Goal: Information Seeking & Learning: Learn about a topic

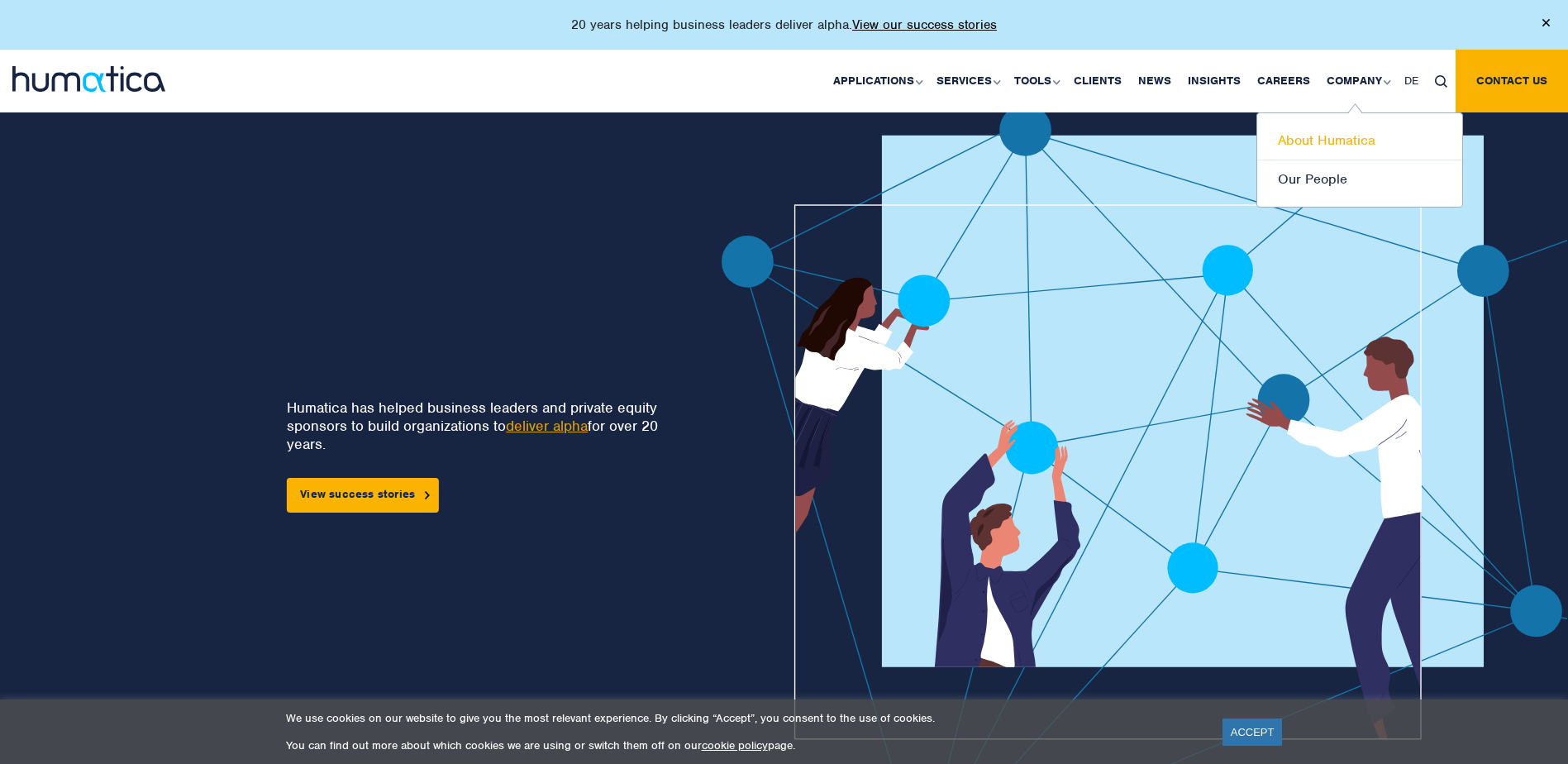
click at [1337, 139] on link "About Humatica" at bounding box center [1360, 141] width 205 height 39
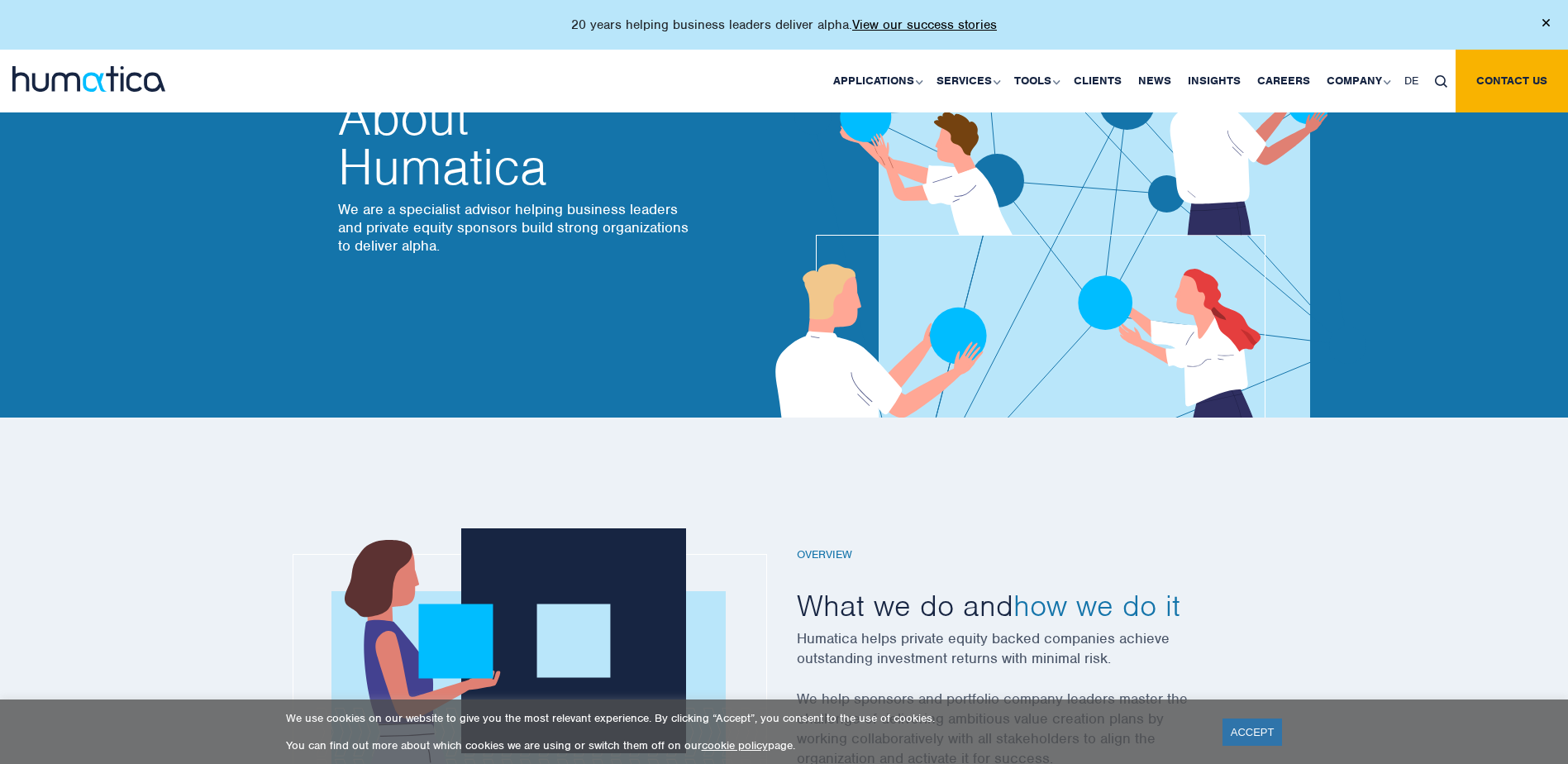
scroll to position [83, 0]
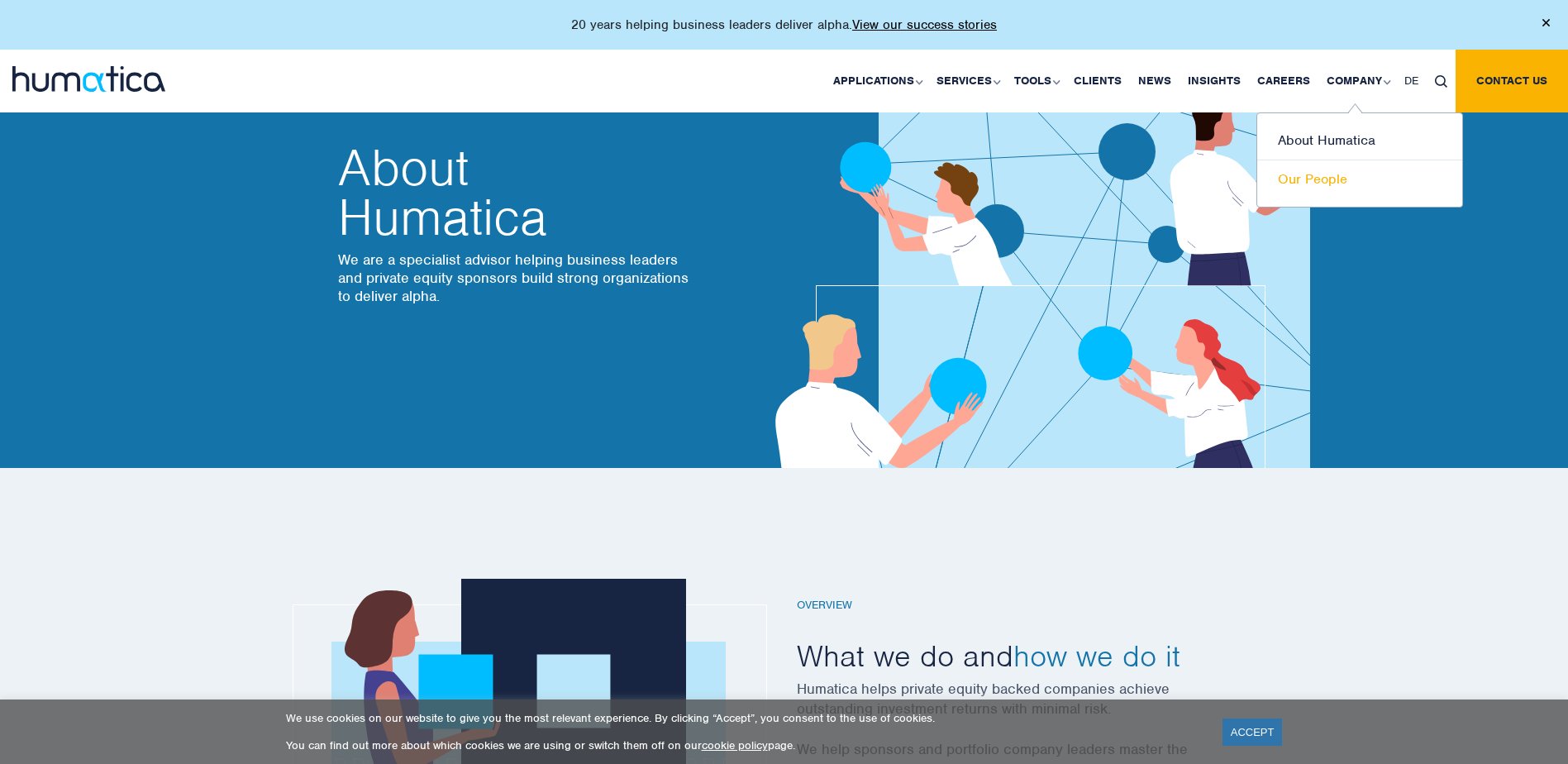
click at [1318, 176] on link "Our People" at bounding box center [1360, 179] width 205 height 38
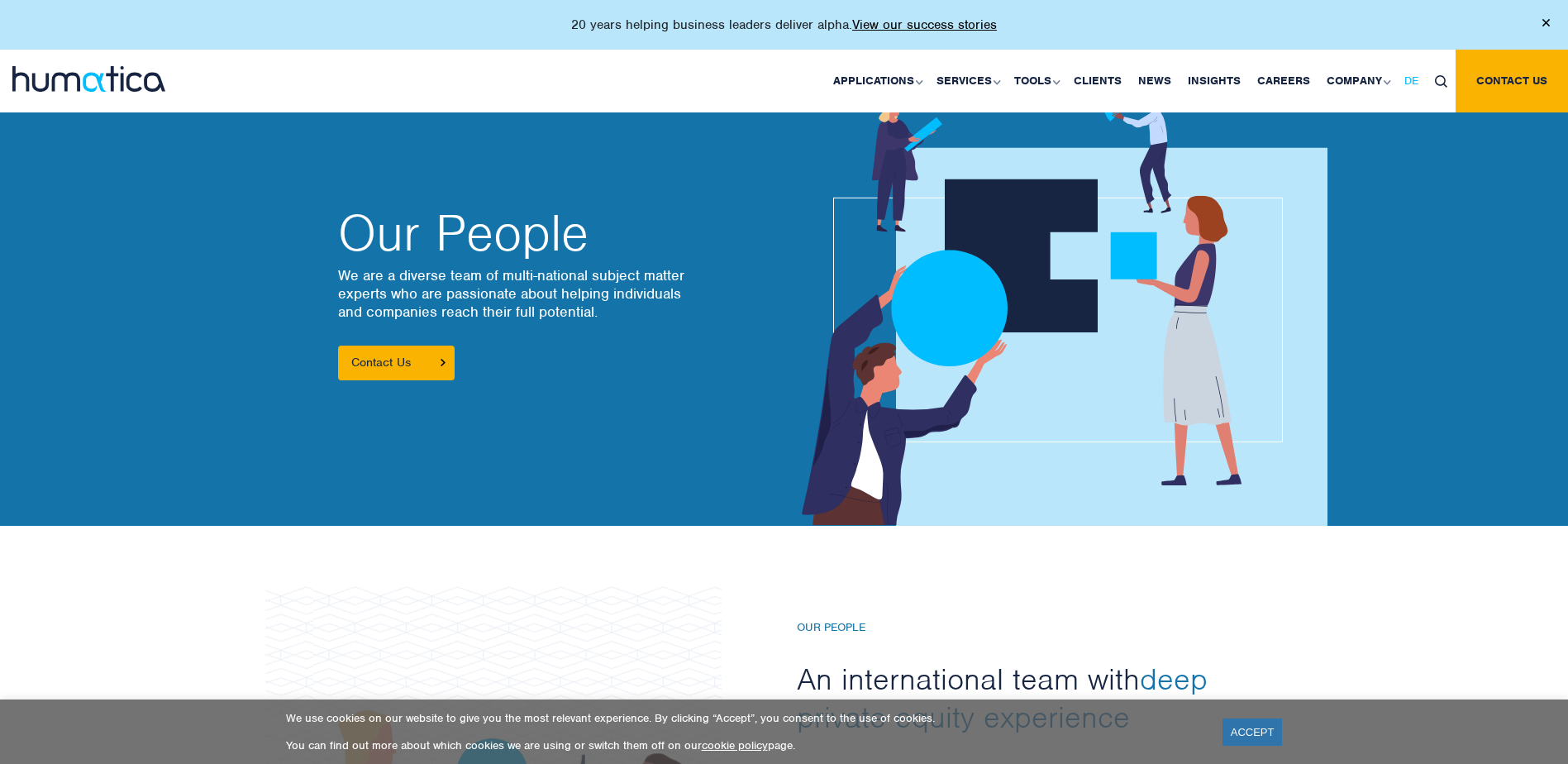
click at [1415, 83] on span "DE" at bounding box center [1411, 80] width 14 height 14
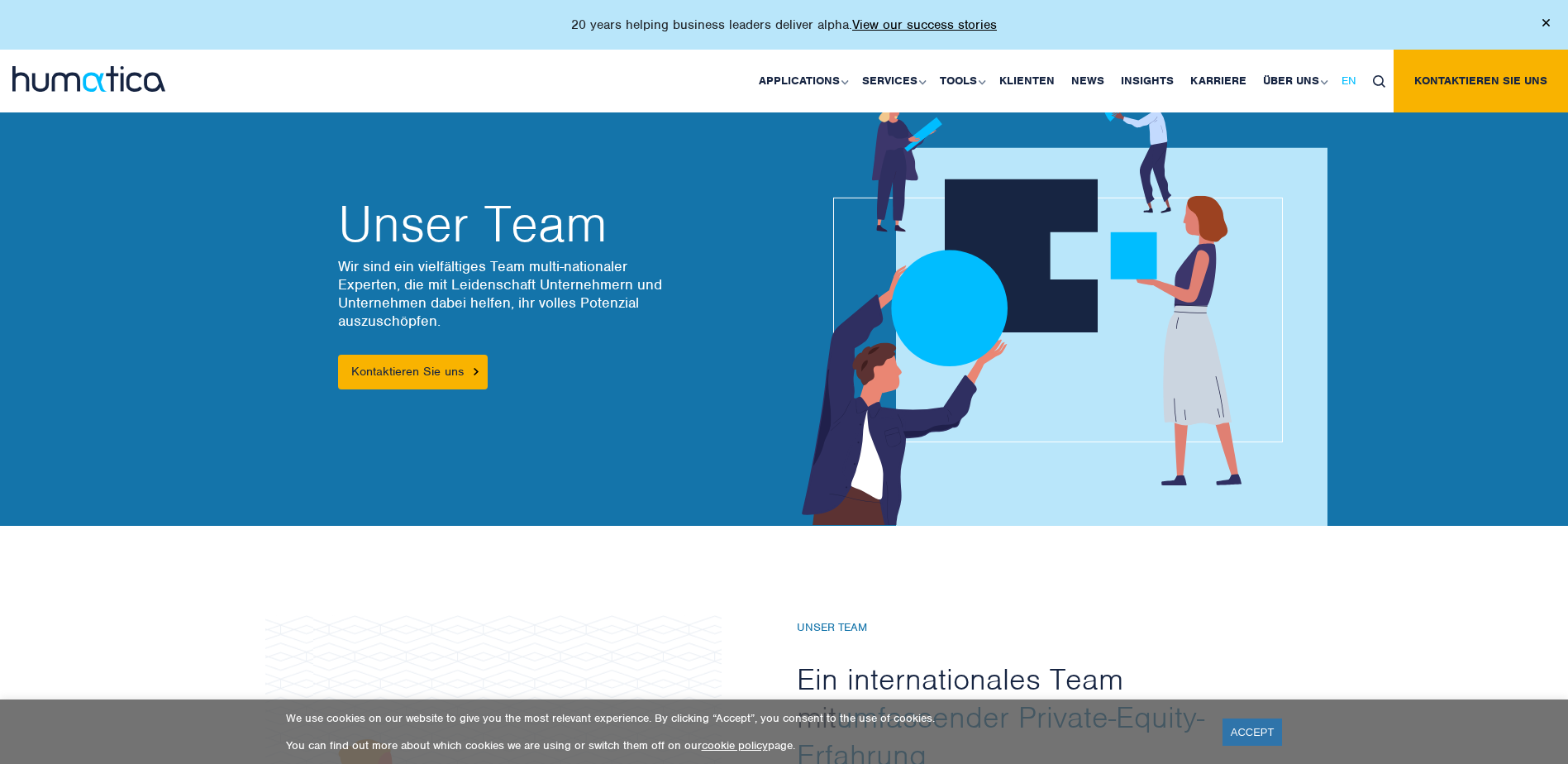
click at [1347, 78] on span "EN" at bounding box center [1349, 80] width 15 height 14
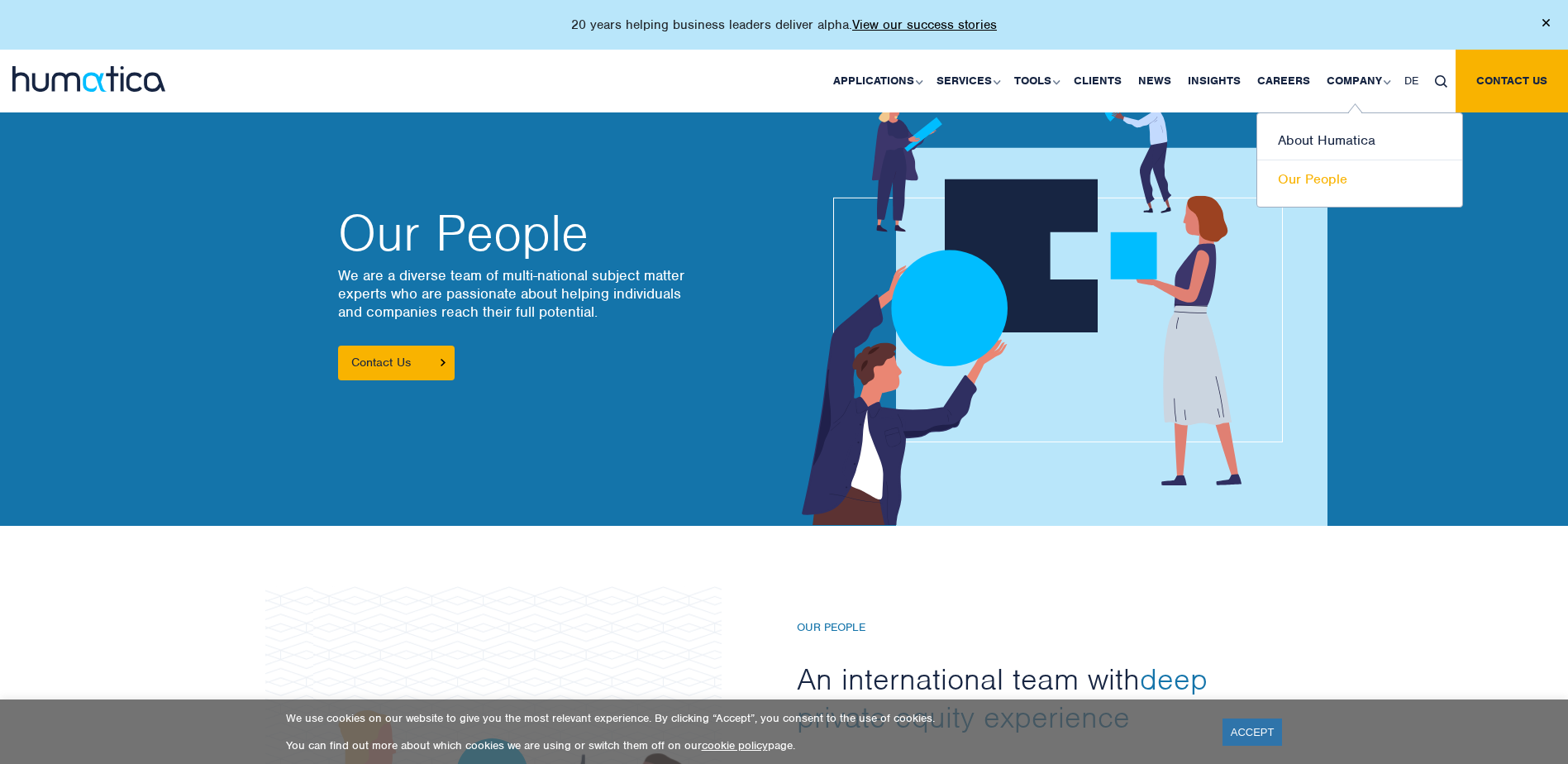
click at [1334, 178] on link "Our People" at bounding box center [1360, 179] width 205 height 38
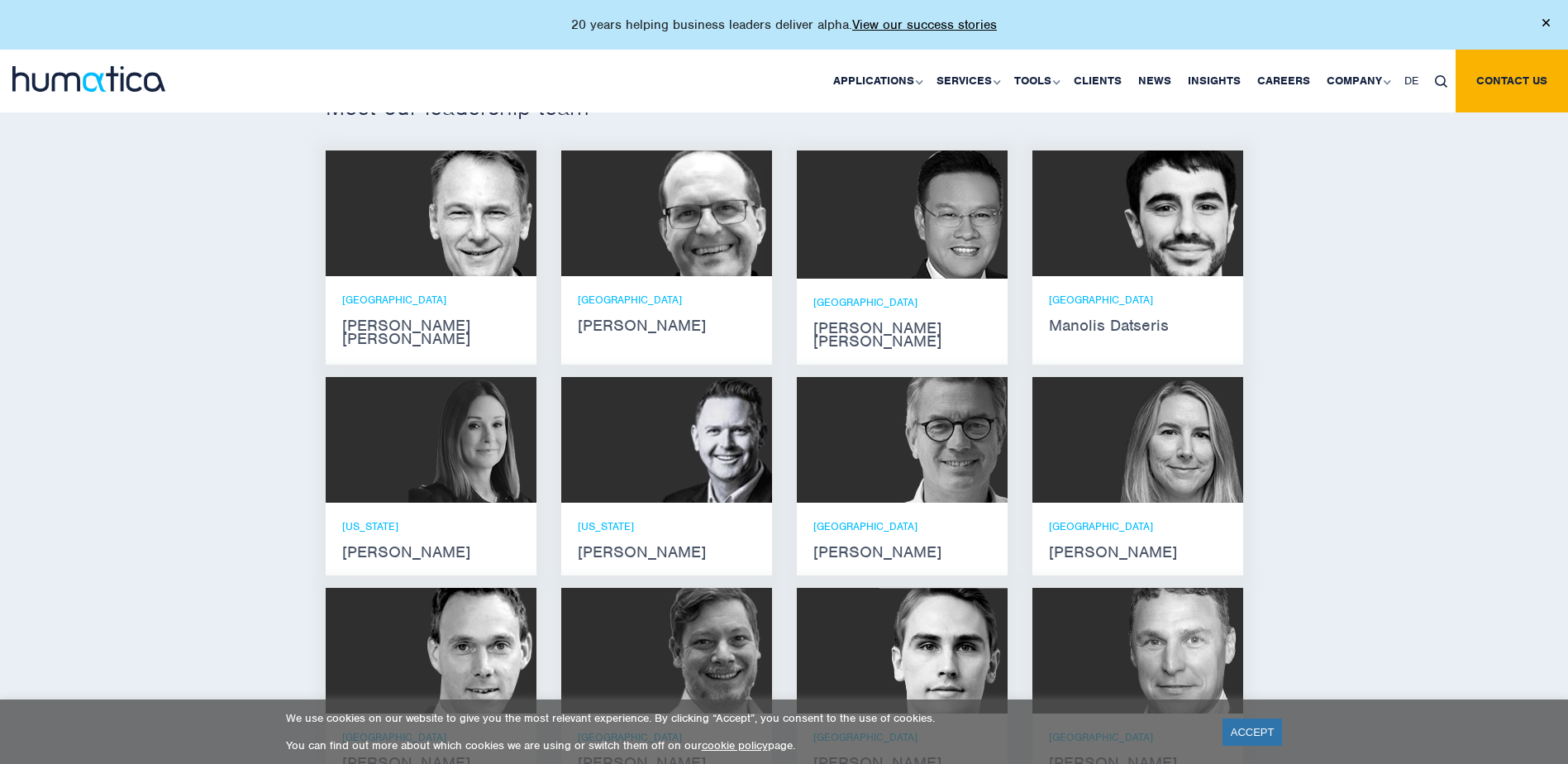
scroll to position [992, 0]
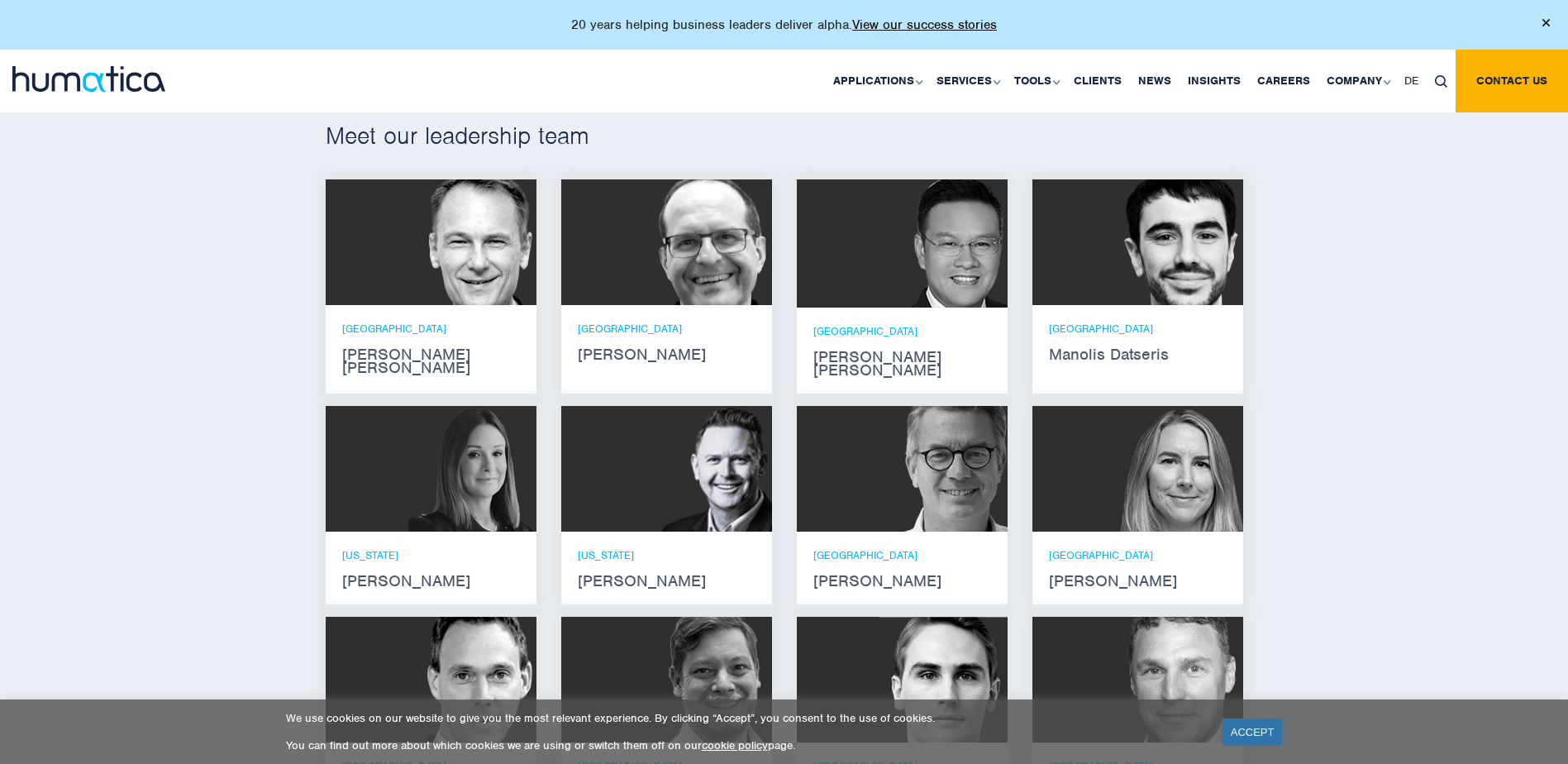
click at [1108, 352] on strong "Manolis Datseris" at bounding box center [1138, 354] width 178 height 13
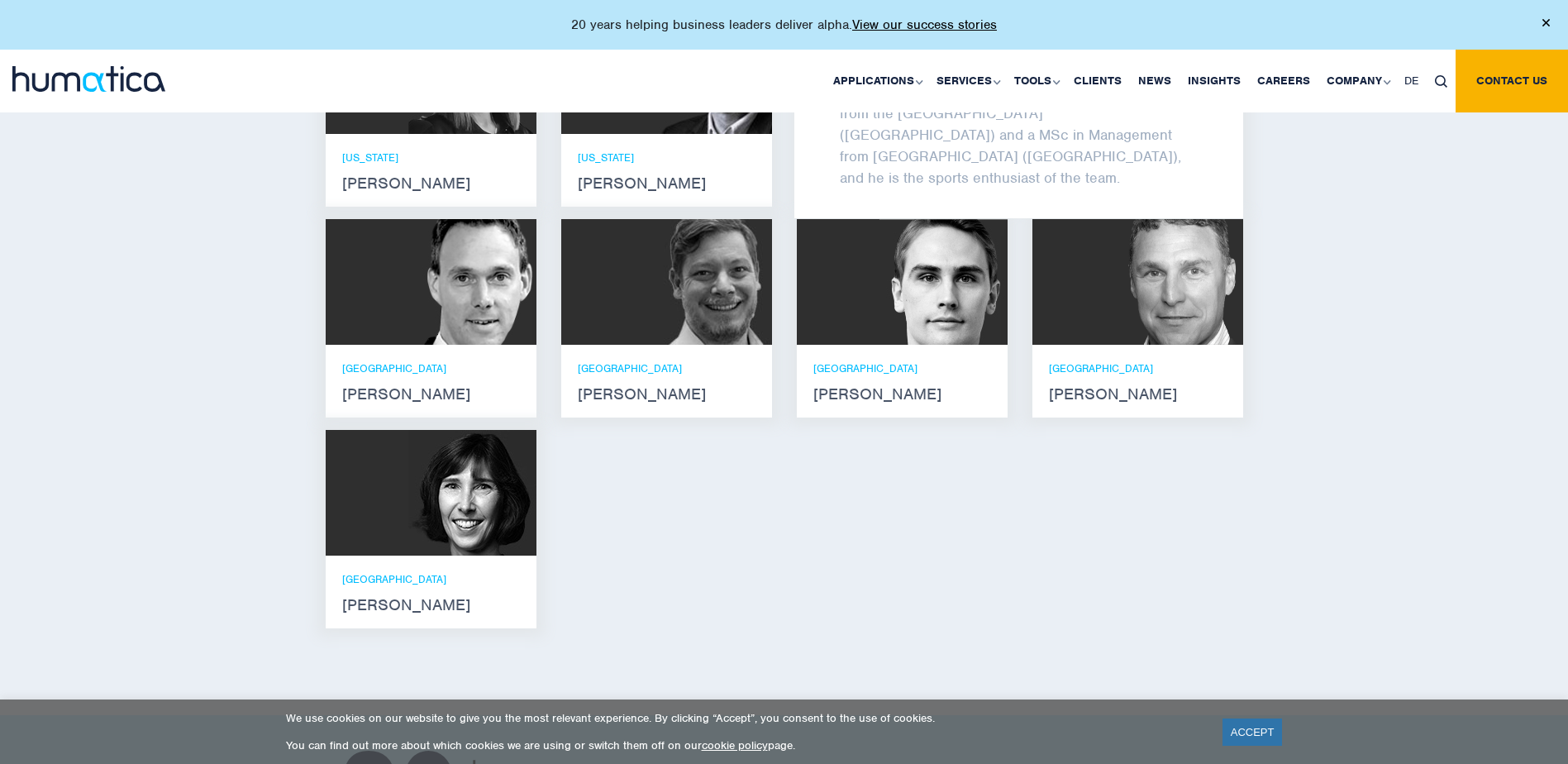
scroll to position [1405, 0]
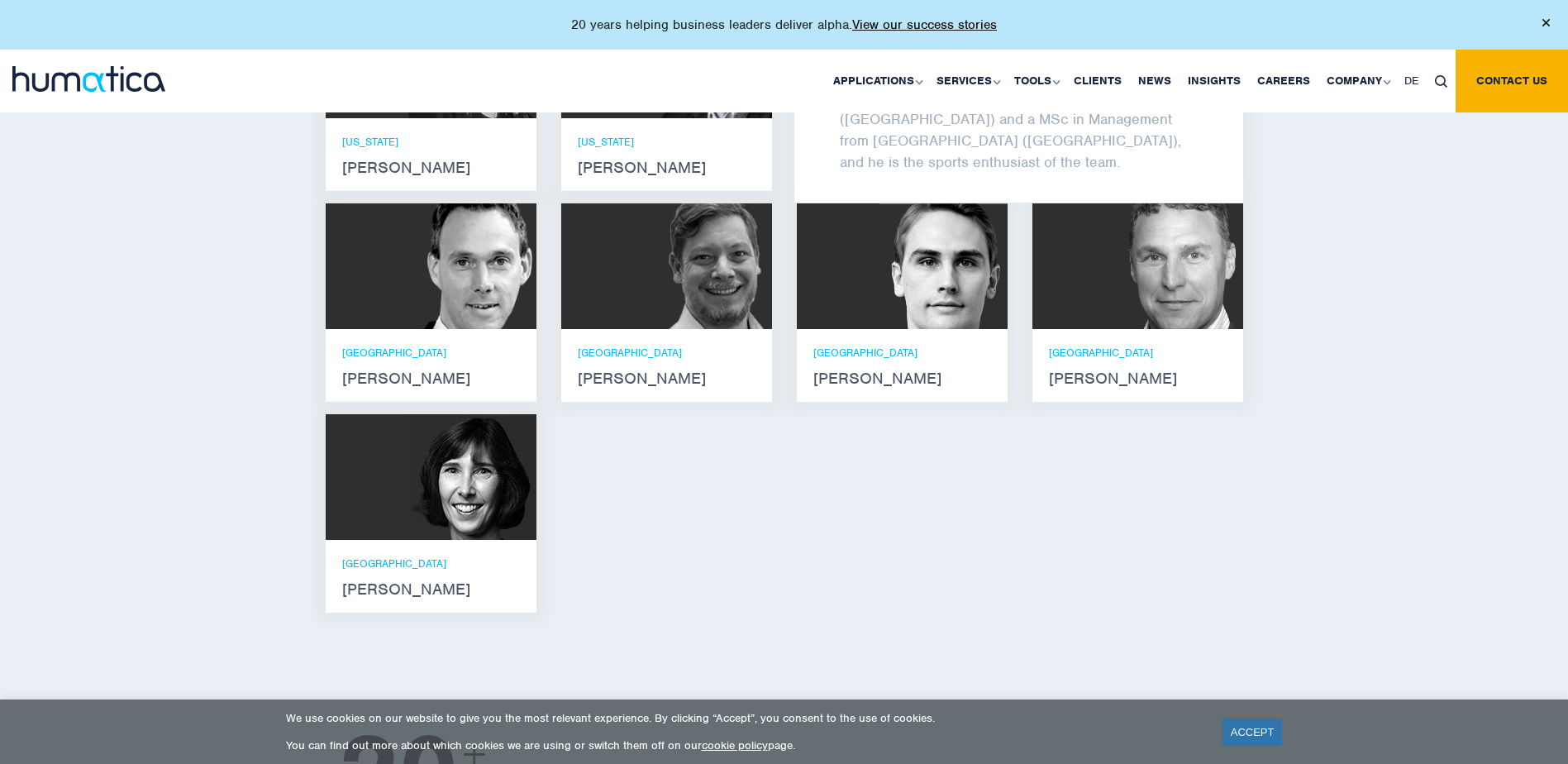
click at [475, 456] on img at bounding box center [473, 477] width 128 height 126
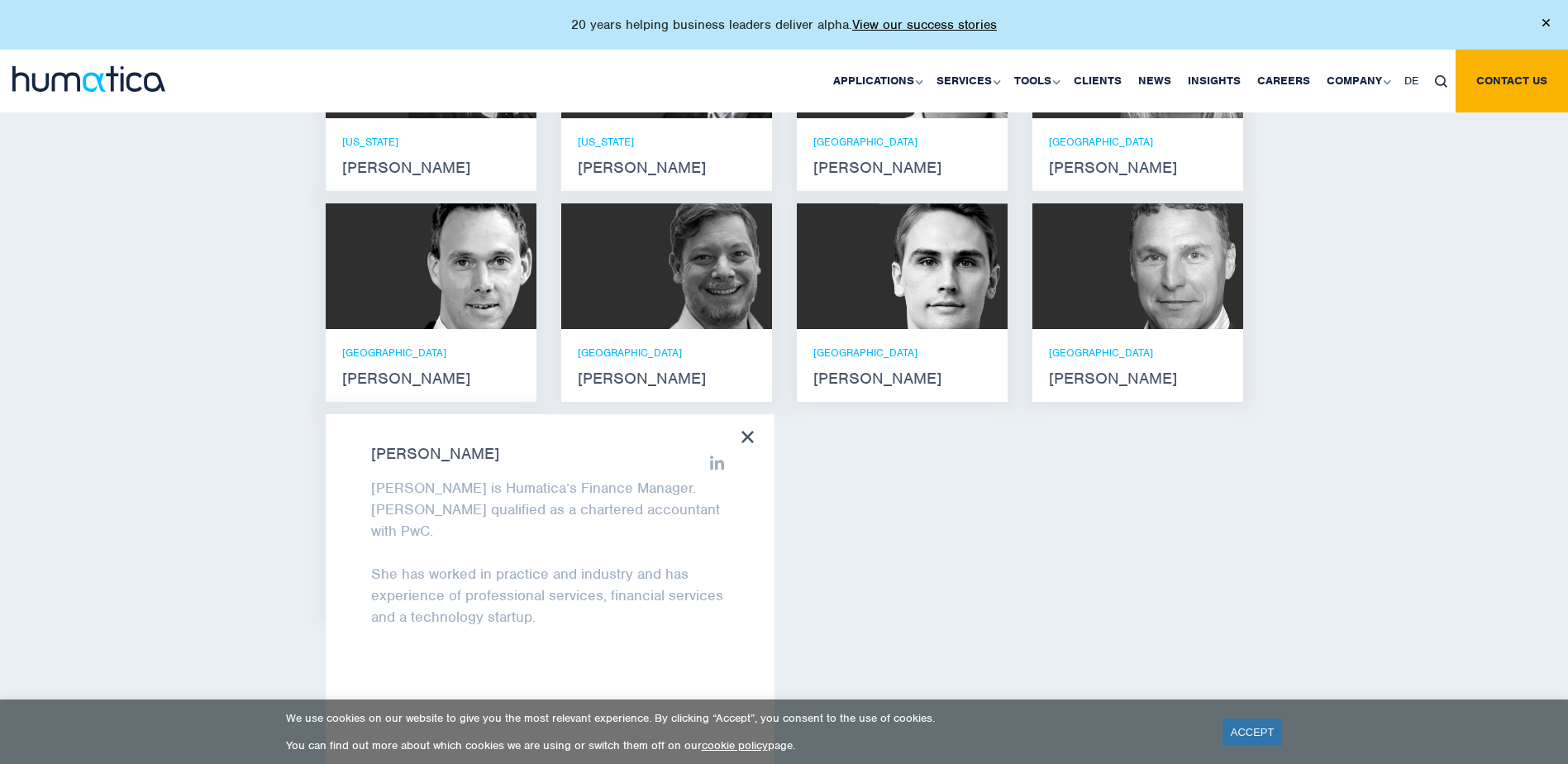
click at [887, 345] on div "ZURICH Paul Simpson" at bounding box center [902, 365] width 178 height 40
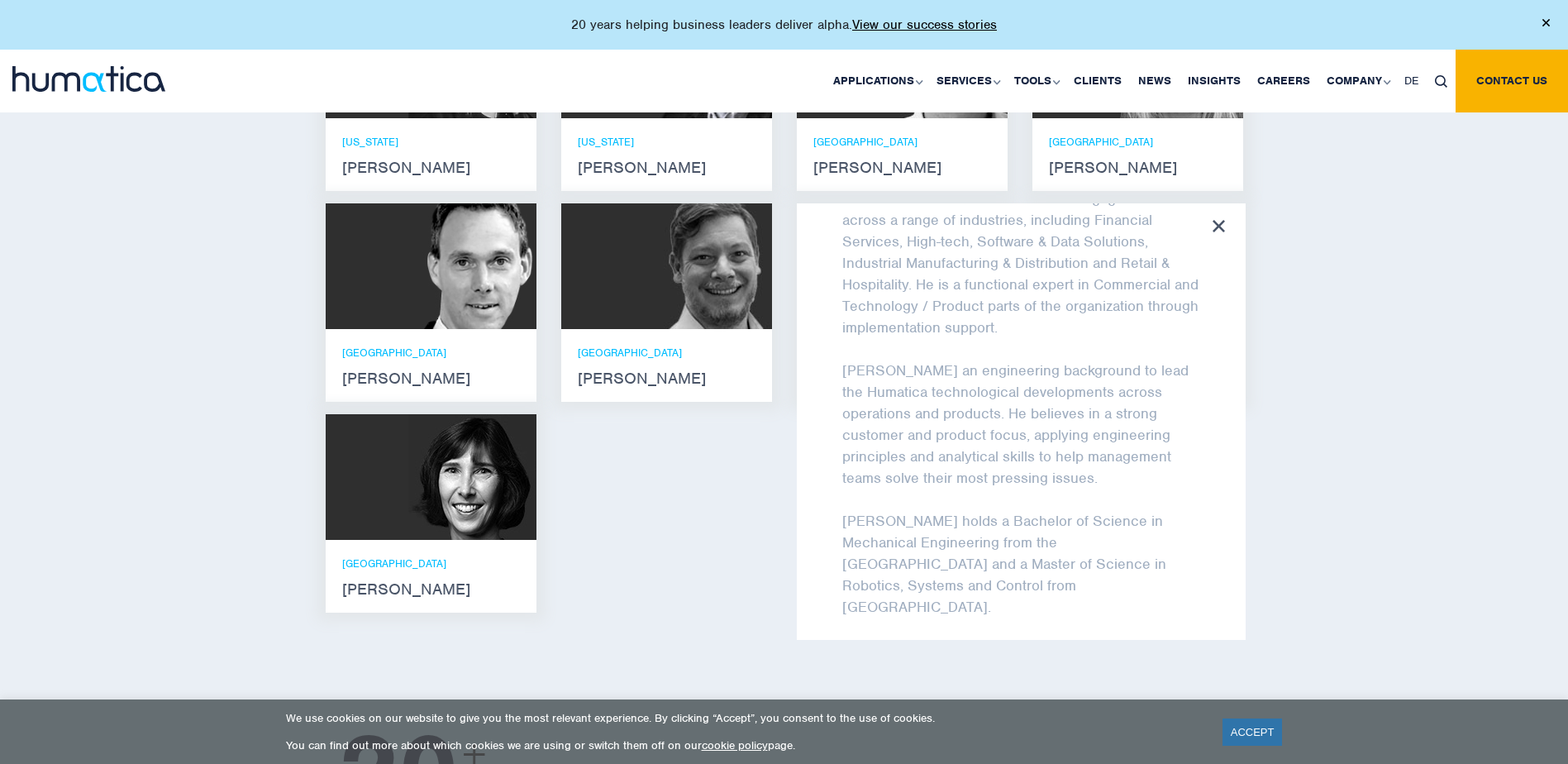
scroll to position [111, 0]
click at [738, 480] on div "Andros Payne He holds degrees in Electrical and Mechanical Engineering, and an …" at bounding box center [785, 196] width 942 height 859
click at [673, 345] on div "ZURICH Claudio Limacher" at bounding box center [666, 365] width 178 height 40
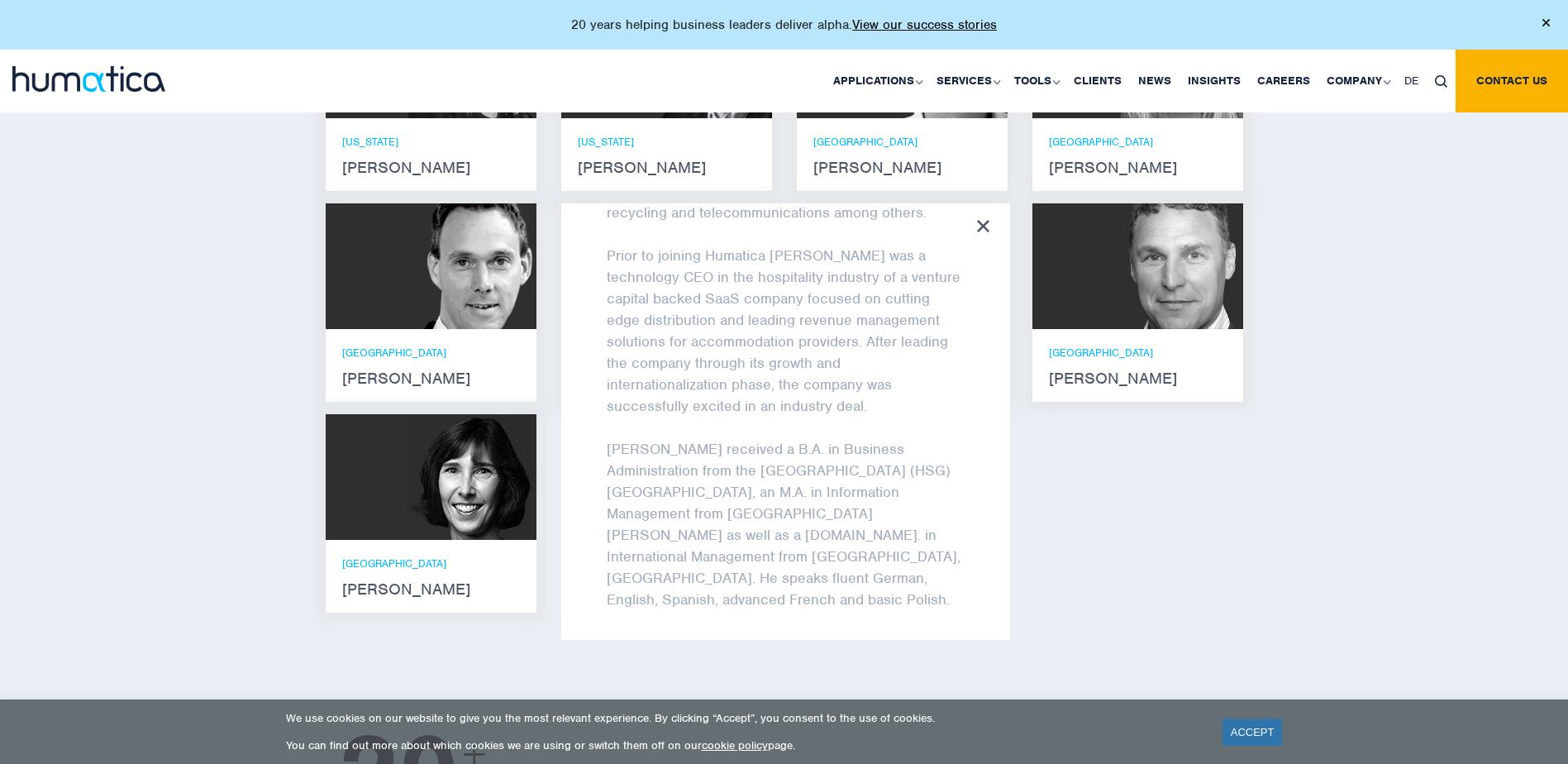
scroll to position [304, 0]
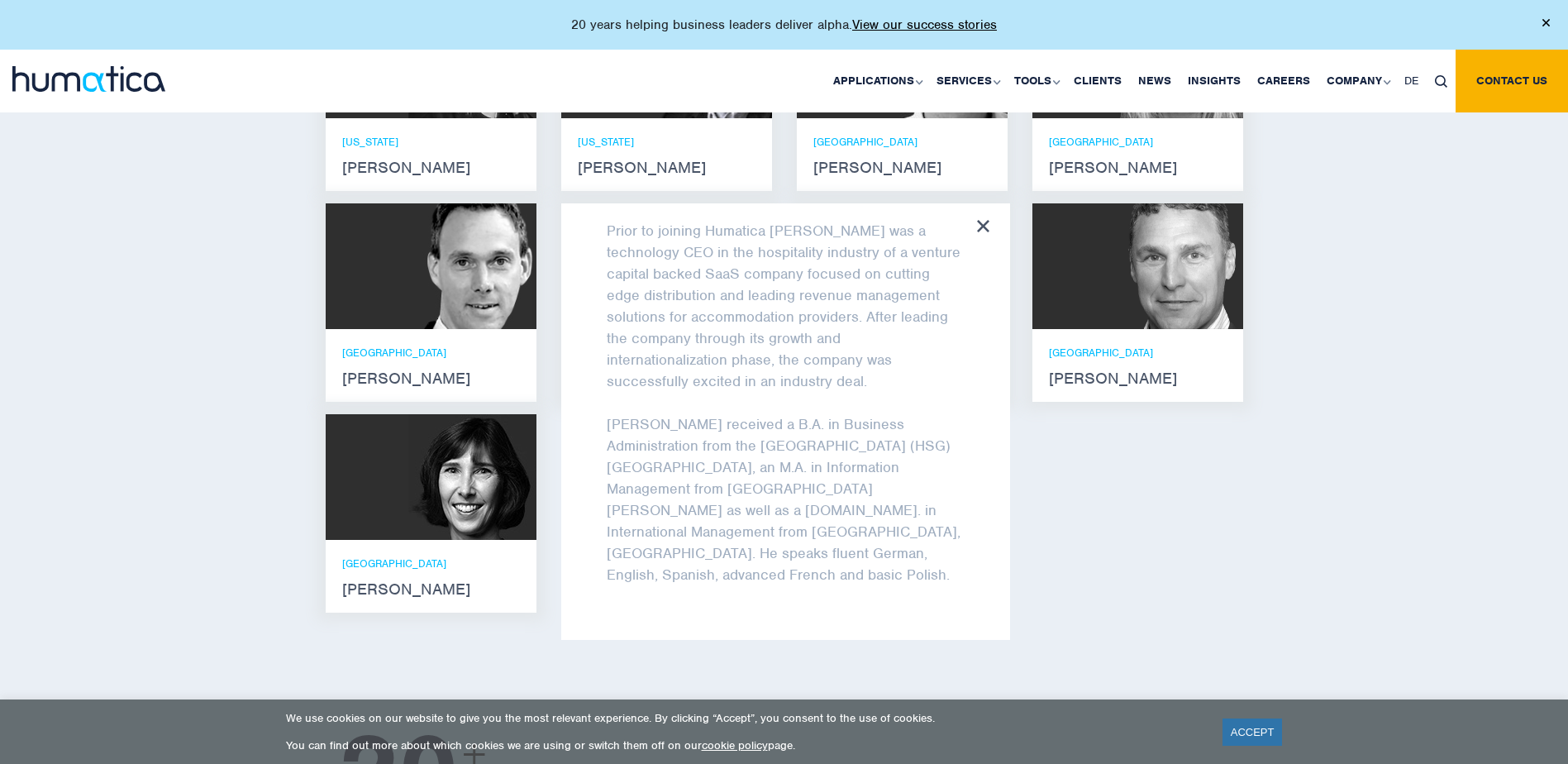
click at [1135, 556] on div "Andros Payne He holds degrees in Electrical and Mechanical Engineering, and an …" at bounding box center [785, 196] width 942 height 859
click at [1068, 522] on div "Andros Payne He holds degrees in Electrical and Mechanical Engineering, and an …" at bounding box center [785, 196] width 942 height 859
click at [1048, 503] on div "Andros Payne He holds degrees in Electrical and Mechanical Engineering, and an …" at bounding box center [785, 196] width 942 height 859
click at [980, 220] on icon at bounding box center [983, 226] width 13 height 13
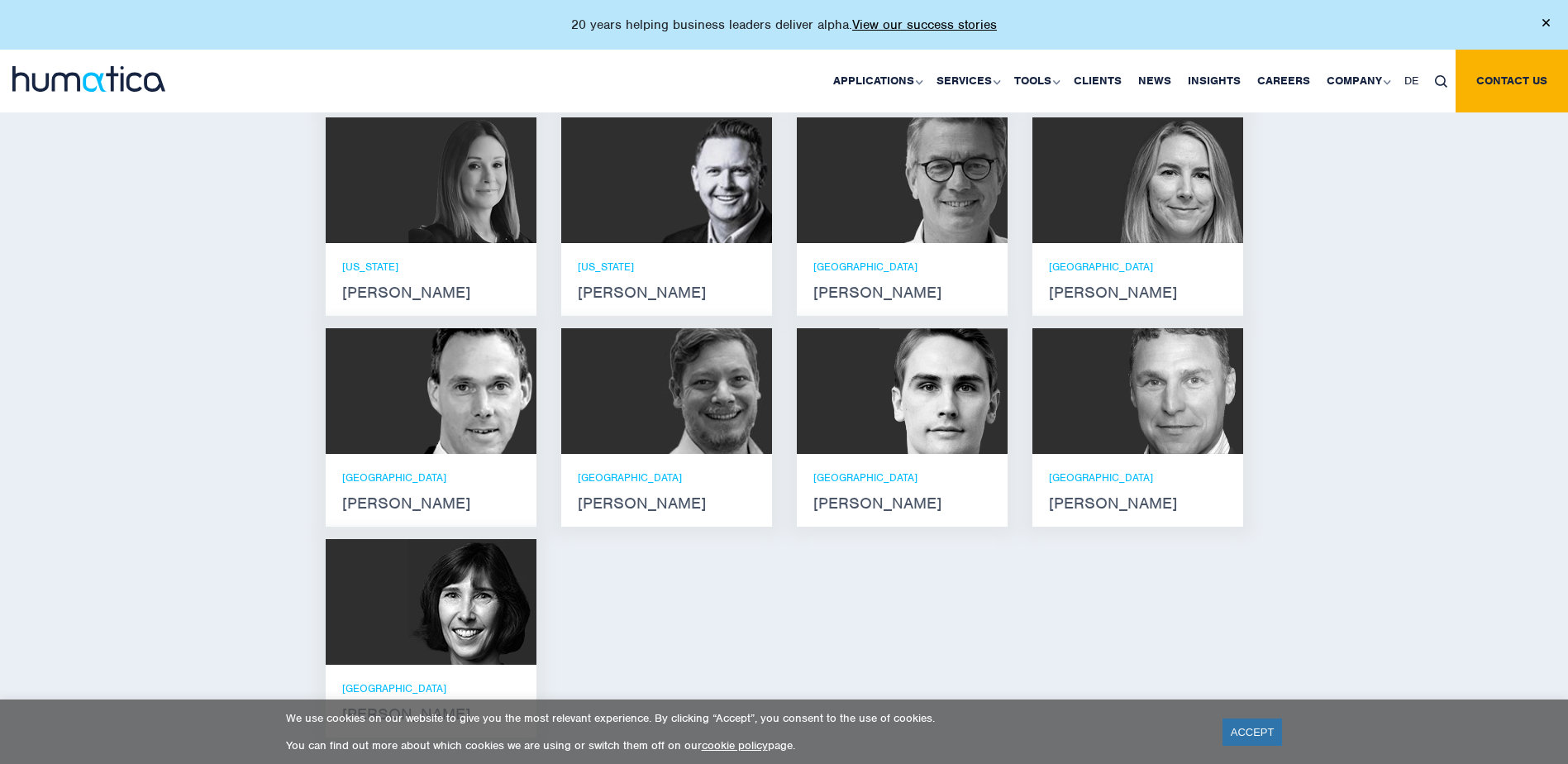
scroll to position [1240, 0]
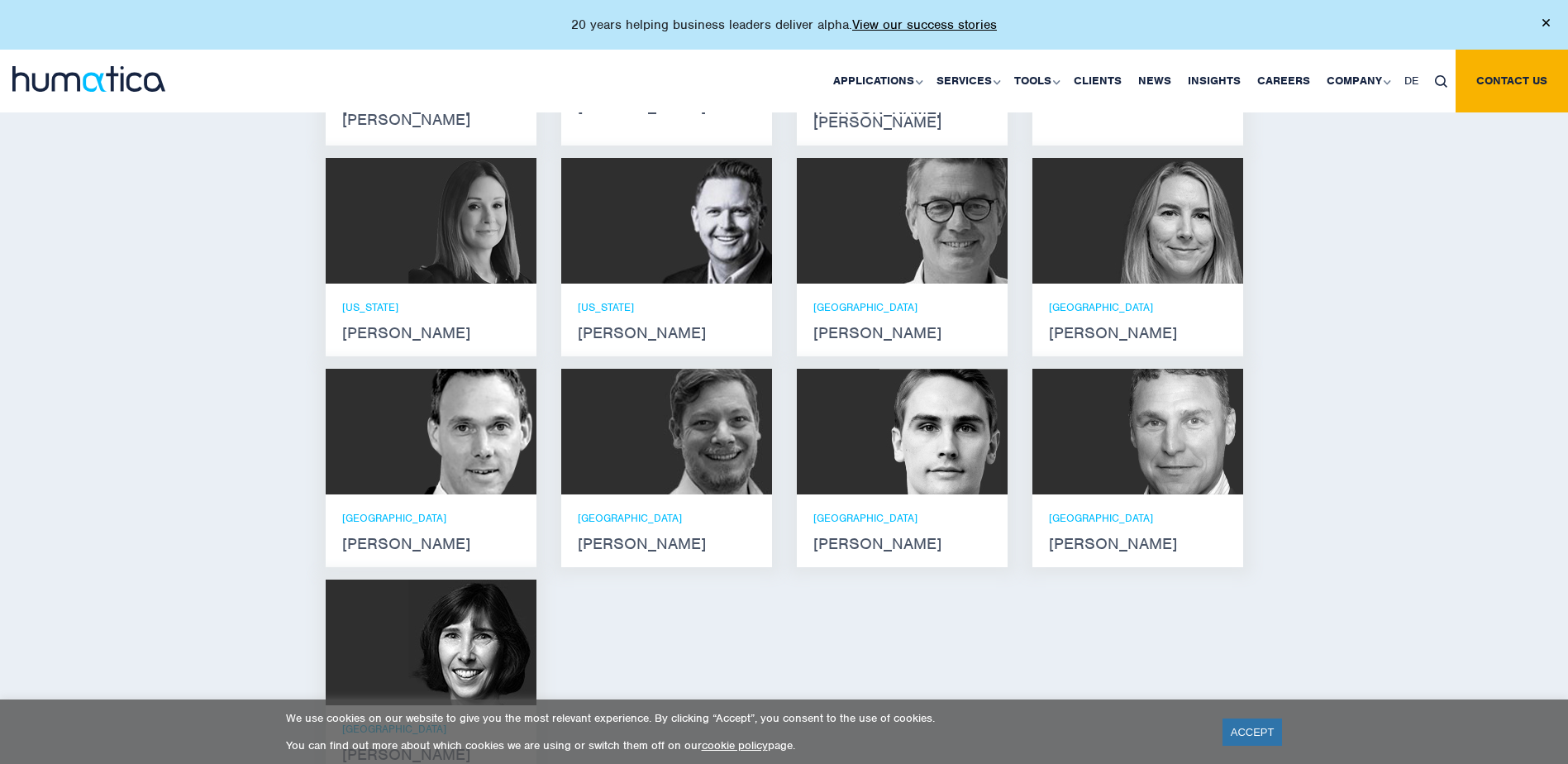
click at [1113, 300] on div "LONDON Zoë Fox" at bounding box center [1138, 320] width 178 height 40
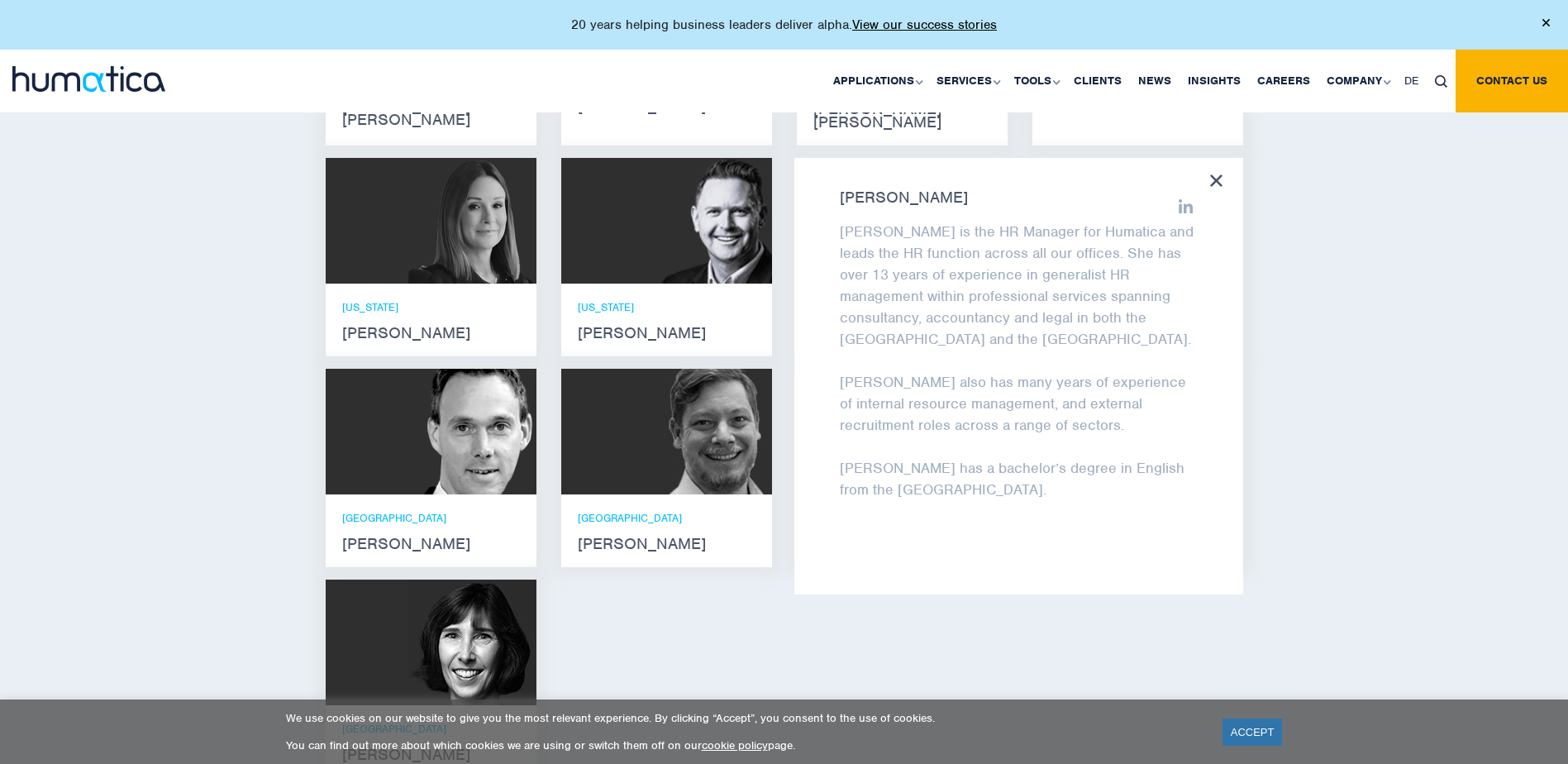
click at [1218, 158] on div "Zoë Fox Zoë is the HR Manager for Humatica and leads the HR function across all…" at bounding box center [1019, 375] width 449 height 436
click at [1215, 174] on icon at bounding box center [1216, 180] width 13 height 13
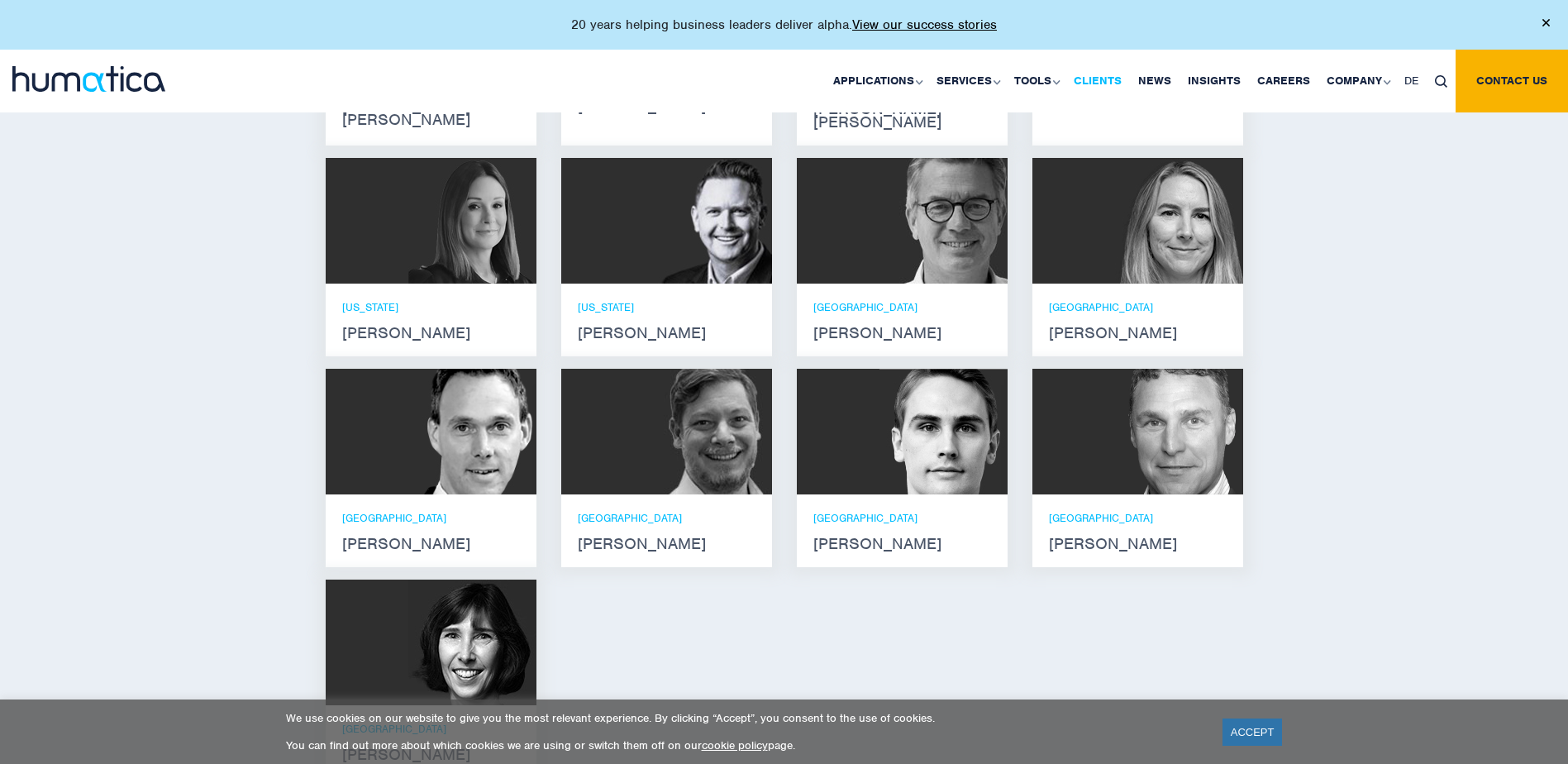
click at [1107, 86] on link "Clients" at bounding box center [1098, 80] width 64 height 63
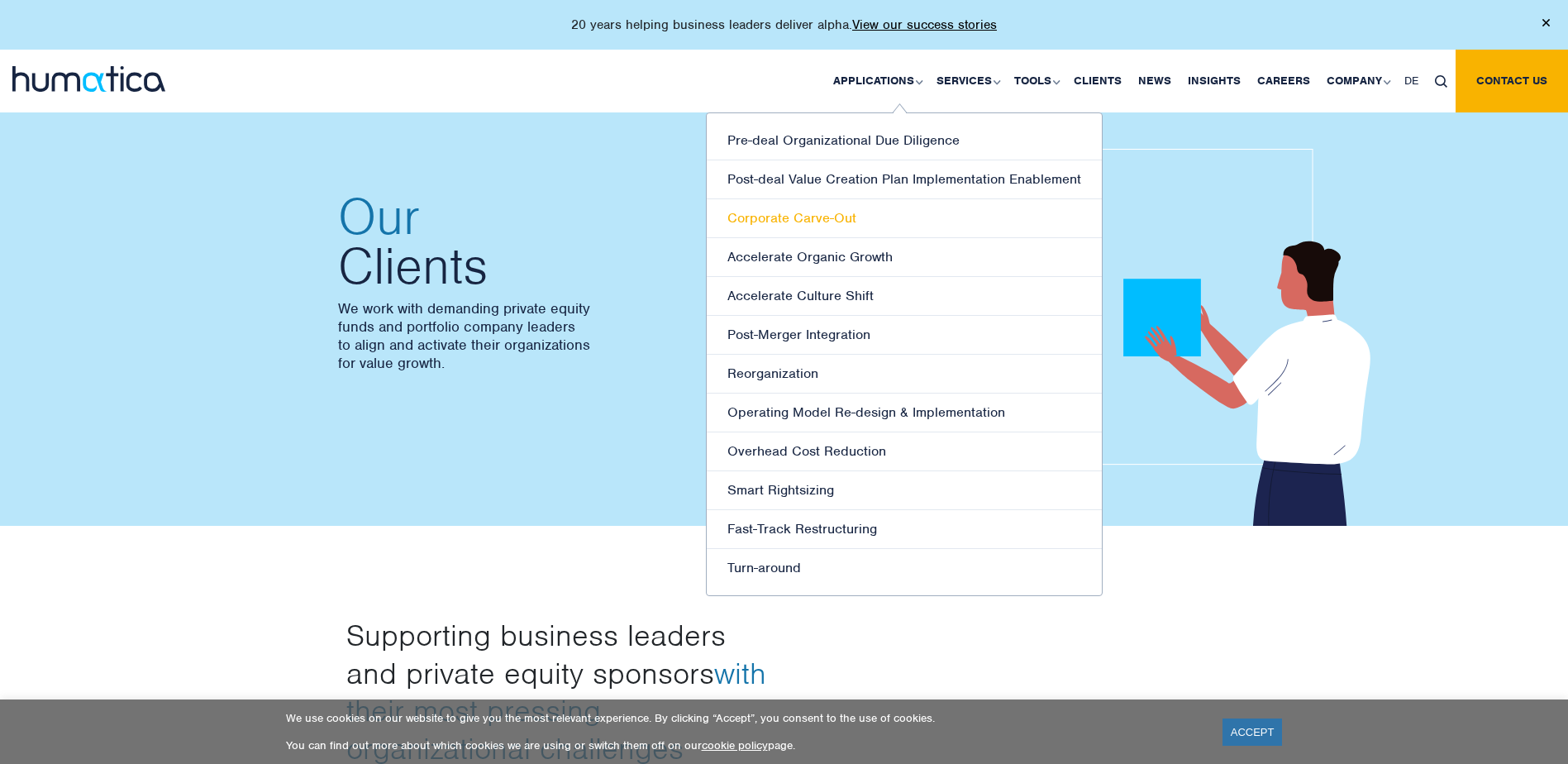
click at [822, 220] on link "Corporate Carve-Out" at bounding box center [904, 219] width 395 height 39
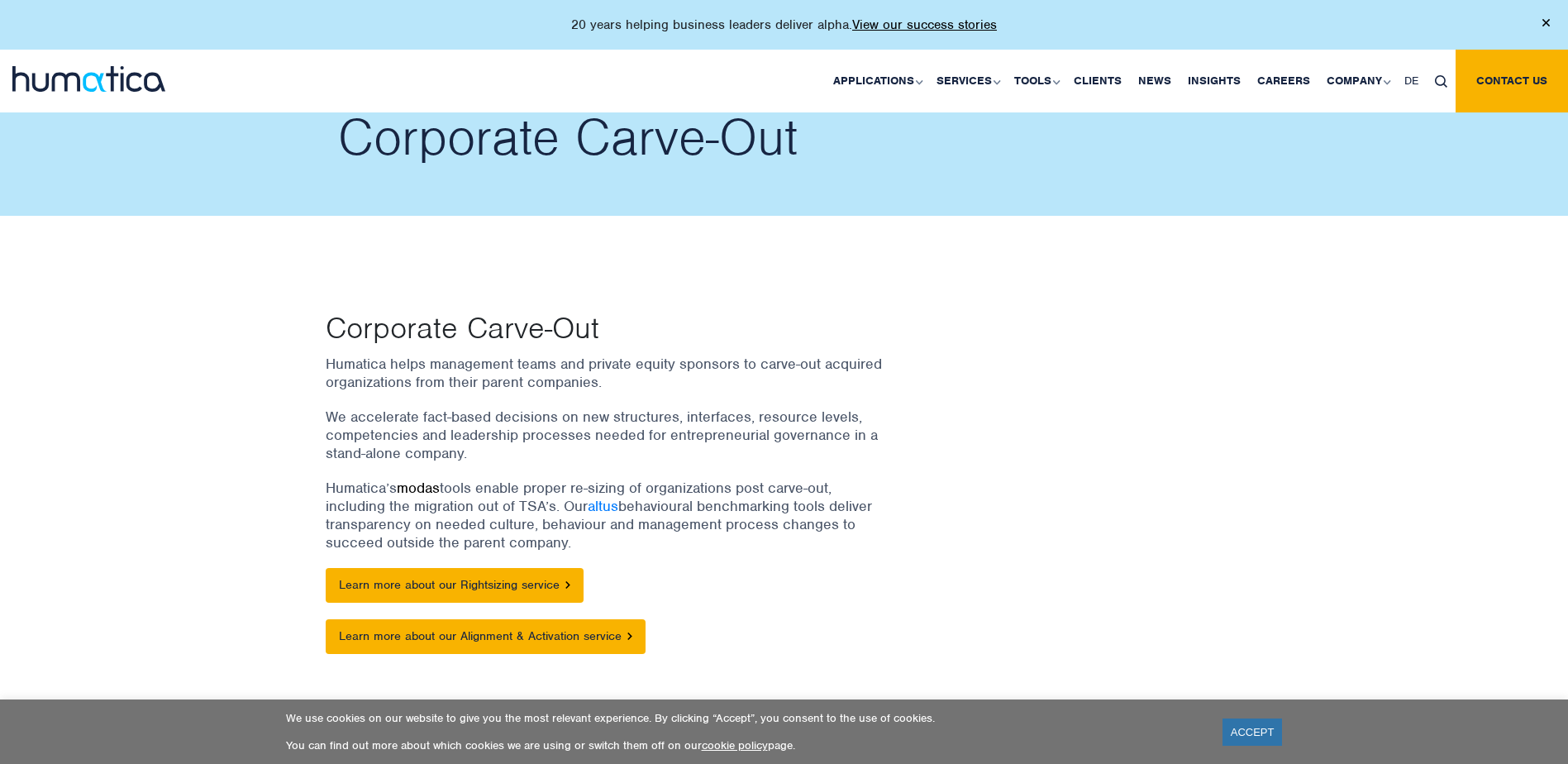
click at [425, 485] on link "modas" at bounding box center [419, 488] width 43 height 18
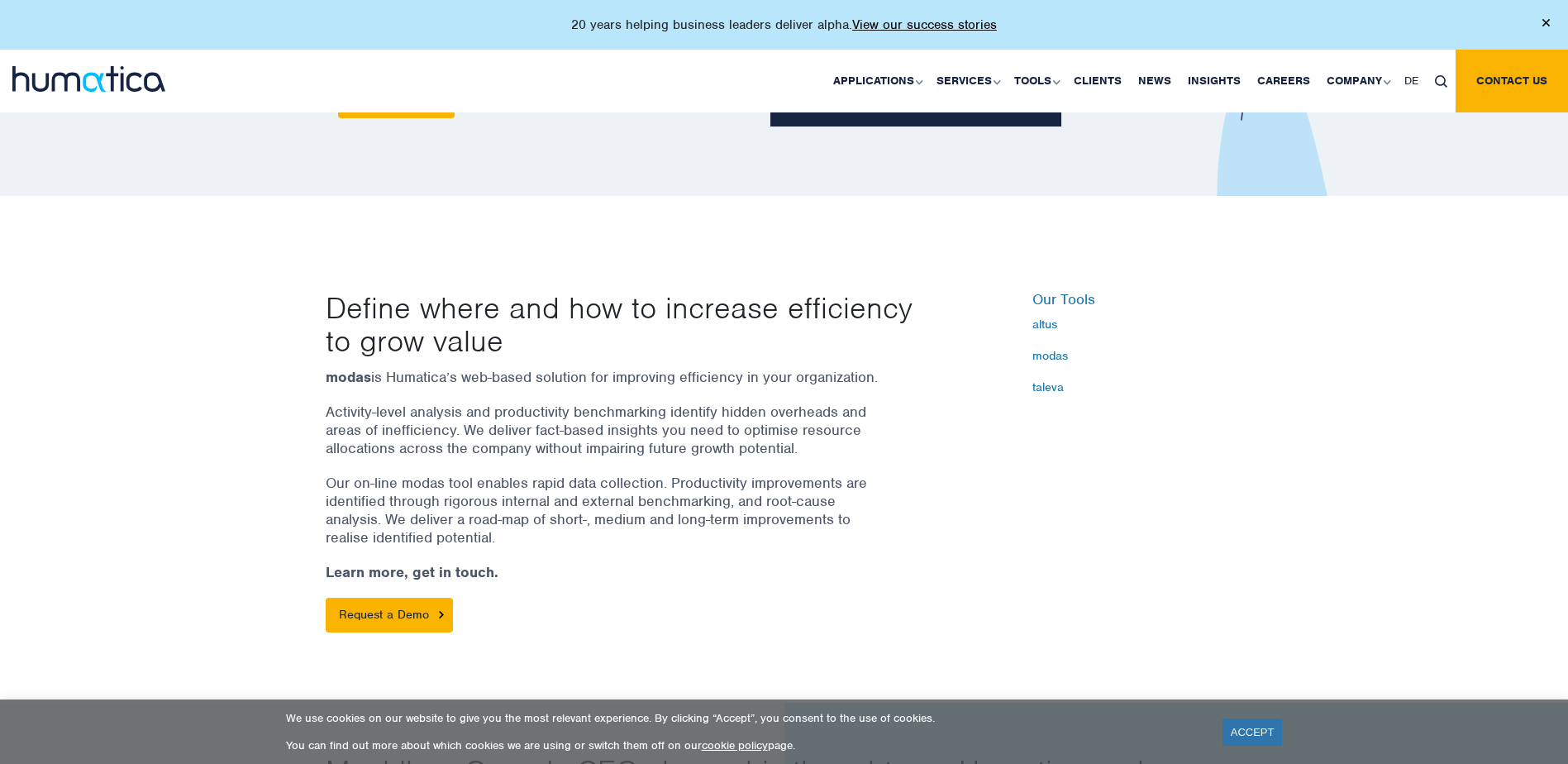
scroll to position [330, 0]
click at [1036, 386] on link "taleva" at bounding box center [1138, 386] width 211 height 13
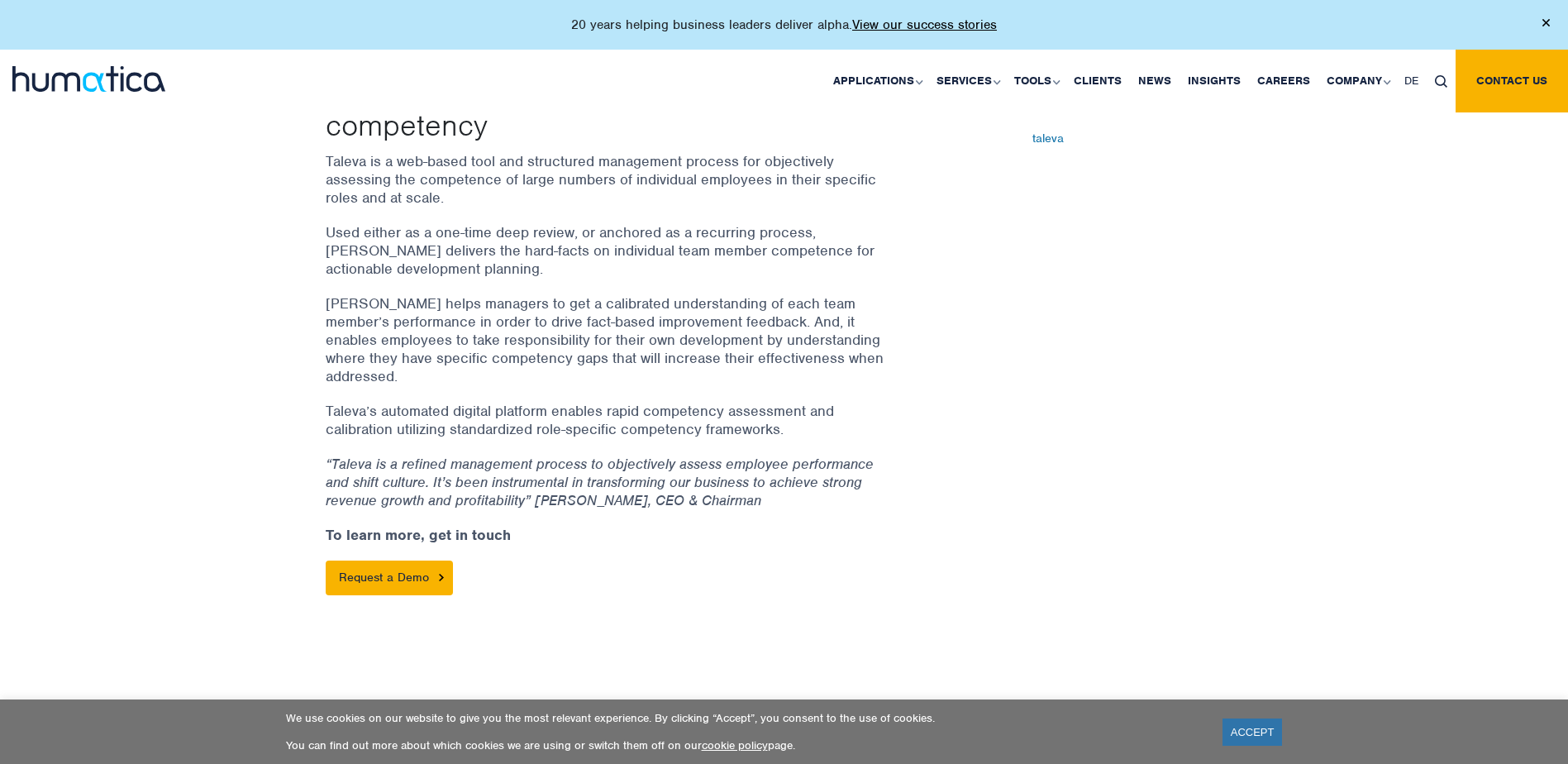
scroll to position [496, 0]
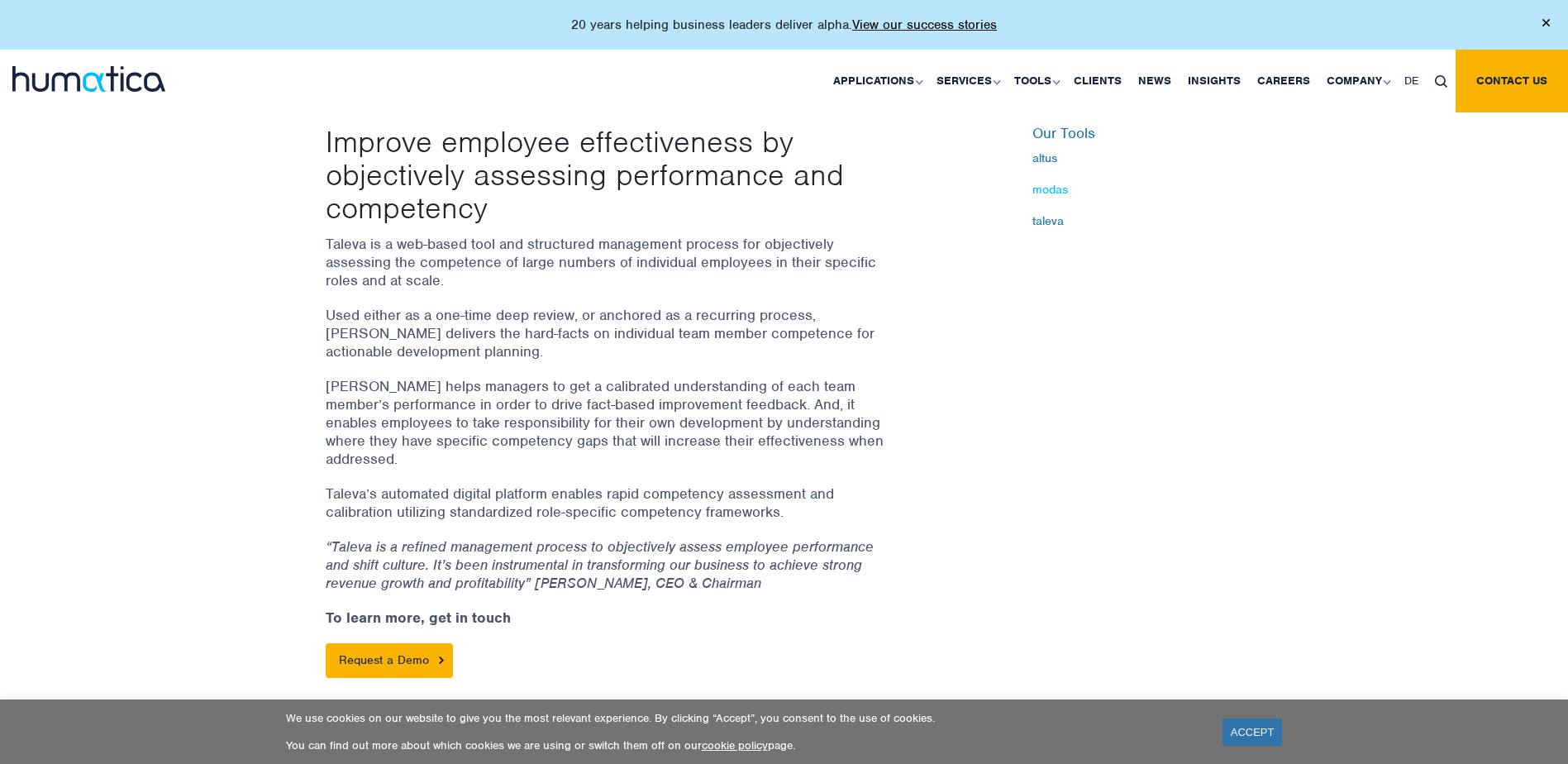
click at [1050, 192] on link "modas" at bounding box center [1138, 189] width 211 height 13
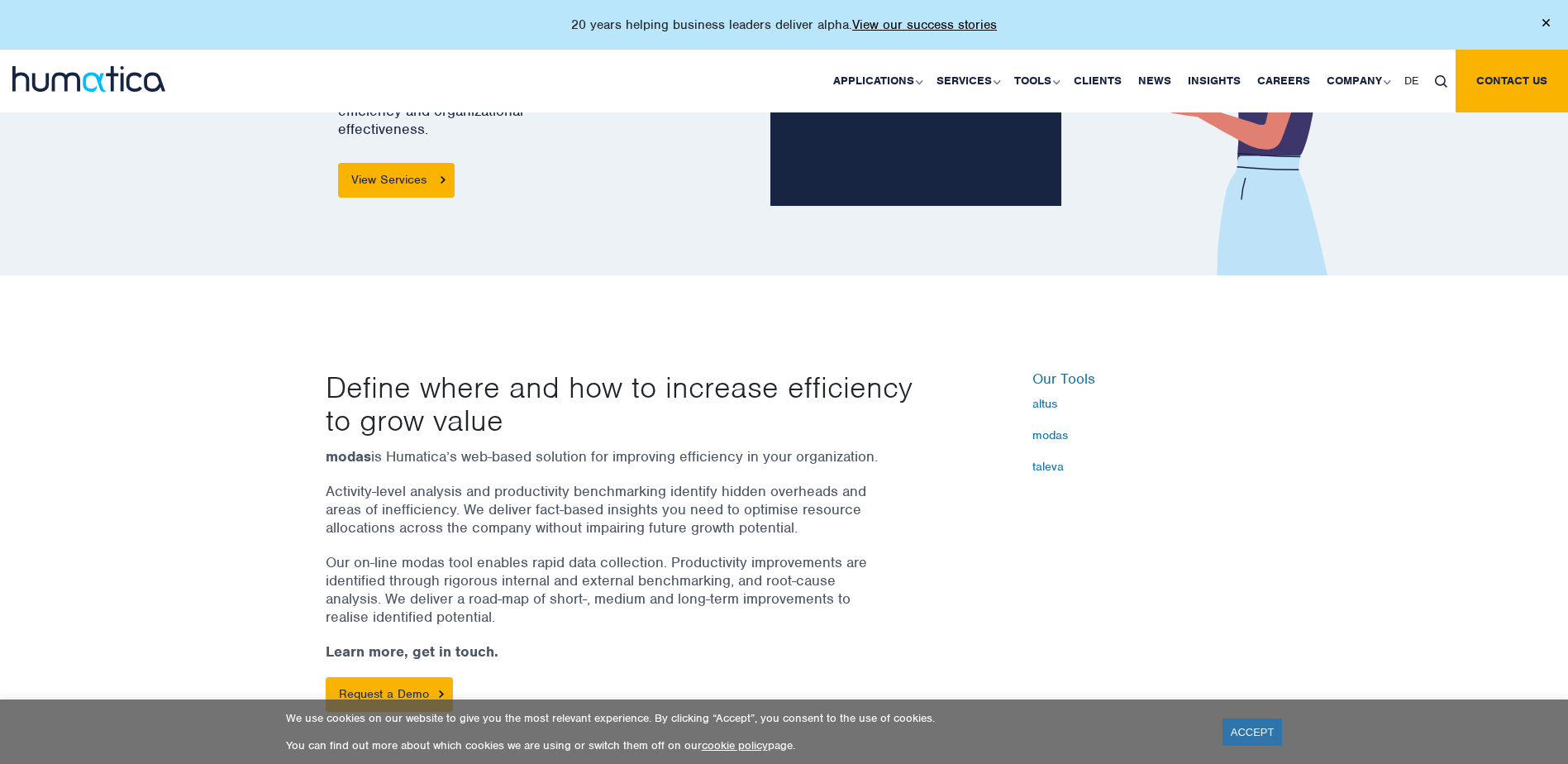
scroll to position [330, 0]
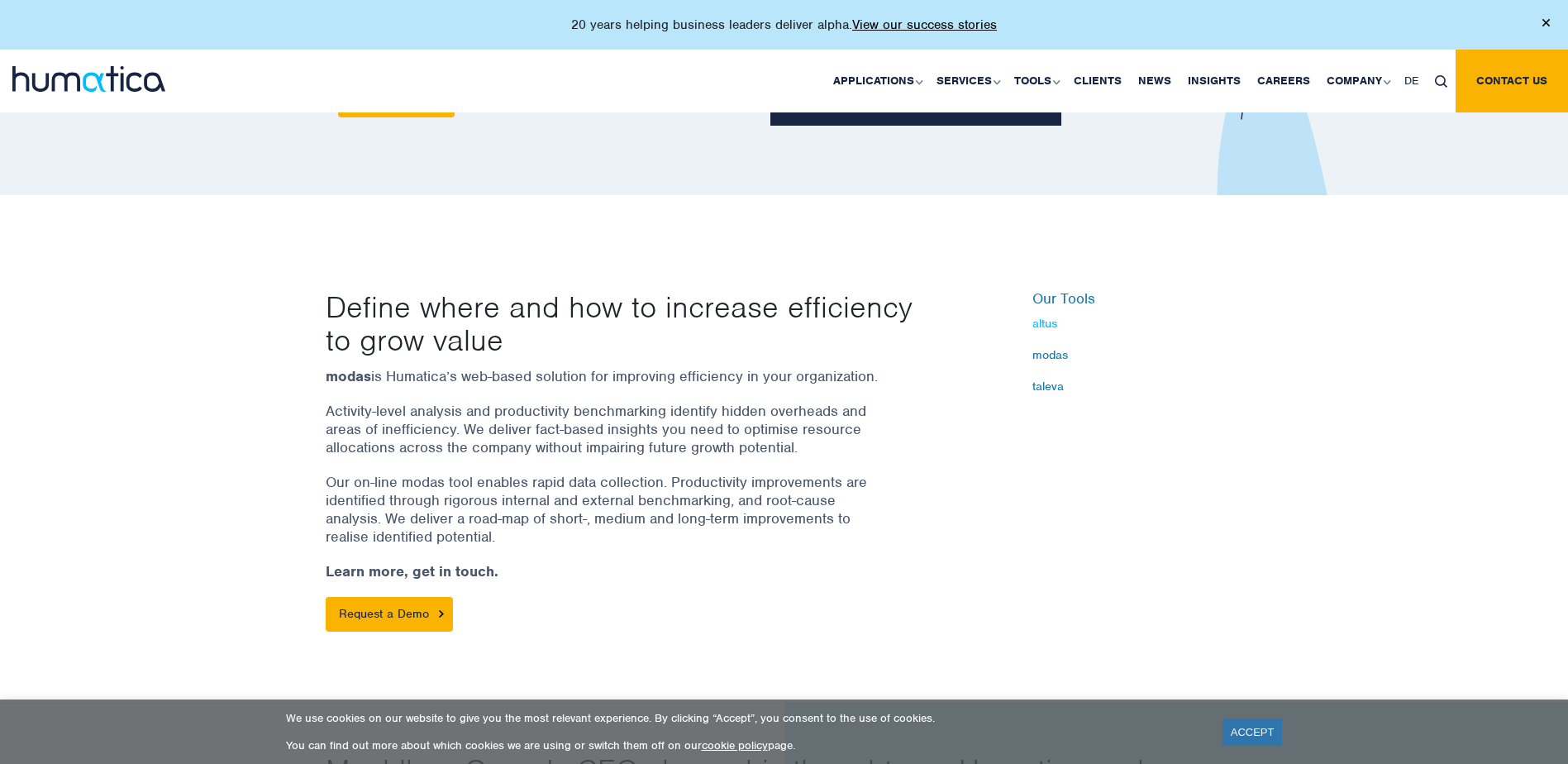
click at [1054, 321] on link "altus" at bounding box center [1138, 324] width 211 height 13
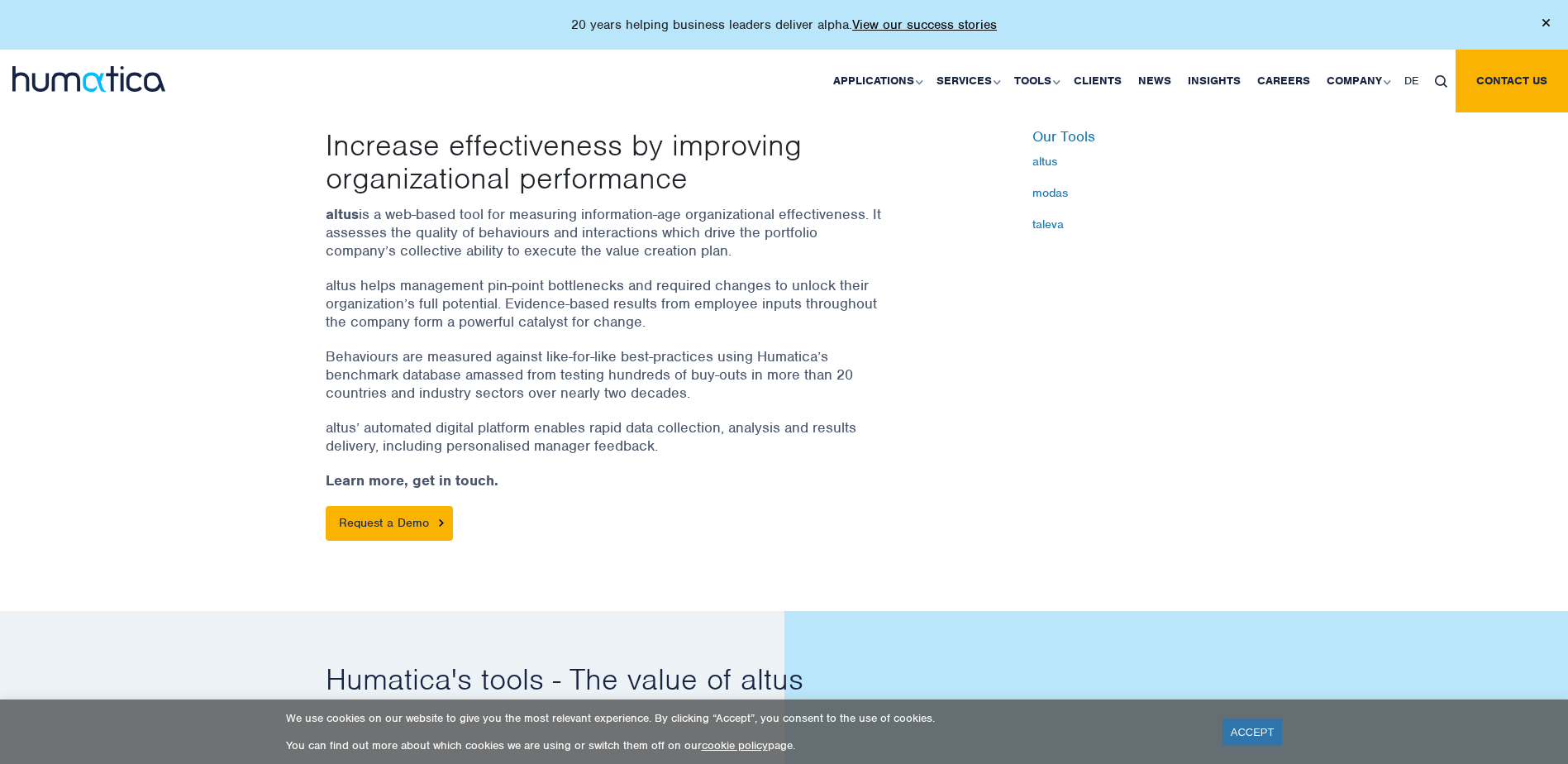
scroll to position [496, 0]
